Goal: Check status: Check status

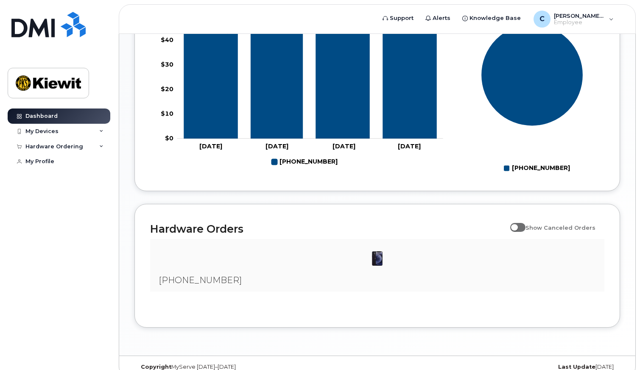
scroll to position [428, 0]
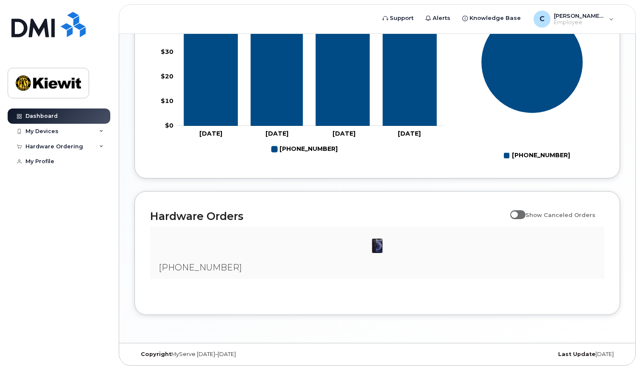
click at [519, 217] on span at bounding box center [517, 214] width 15 height 8
click at [517, 214] on input "Show Canceled Orders" at bounding box center [513, 210] width 7 height 7
checkbox input "true"
click at [378, 247] on img at bounding box center [377, 245] width 17 height 17
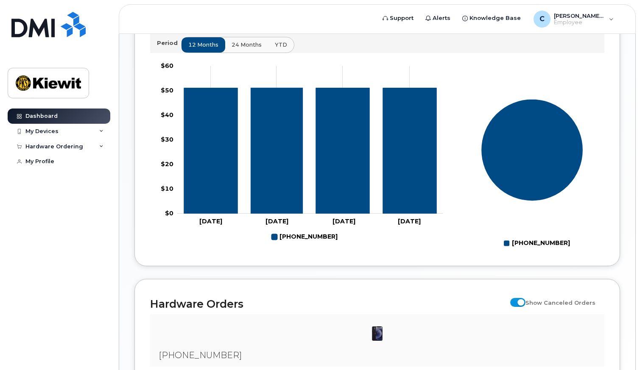
scroll to position [217, 0]
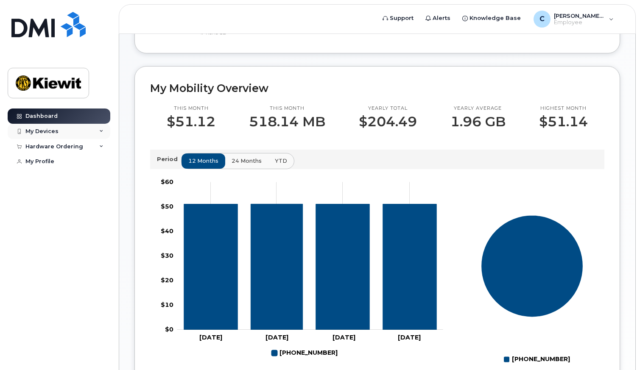
click at [44, 131] on div "My Devices" at bounding box center [41, 131] width 33 height 7
click at [56, 192] on div "Hardware Ordering" at bounding box center [54, 192] width 58 height 7
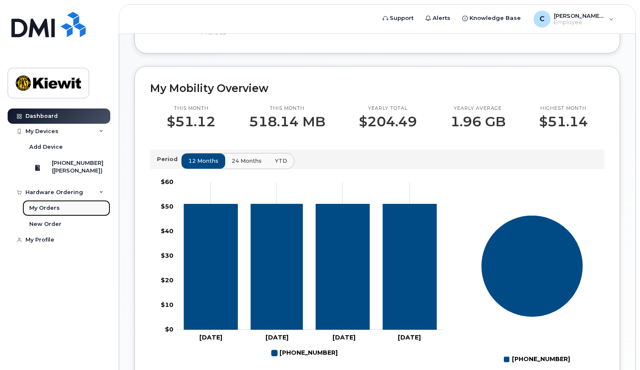
click at [50, 210] on div "My Orders" at bounding box center [44, 208] width 31 height 8
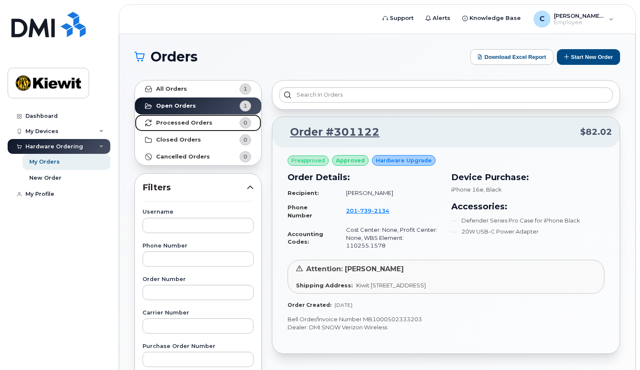
click at [170, 122] on strong "Processed Orders" at bounding box center [184, 123] width 56 height 7
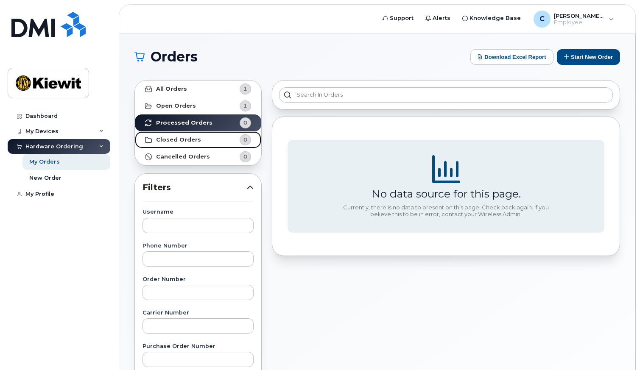
click at [179, 136] on strong "Closed Orders" at bounding box center [178, 139] width 45 height 7
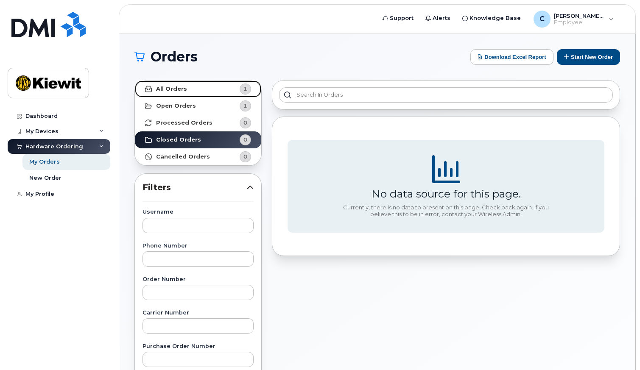
click at [171, 88] on strong "All Orders" at bounding box center [171, 89] width 31 height 7
